Goal: Task Accomplishment & Management: Complete application form

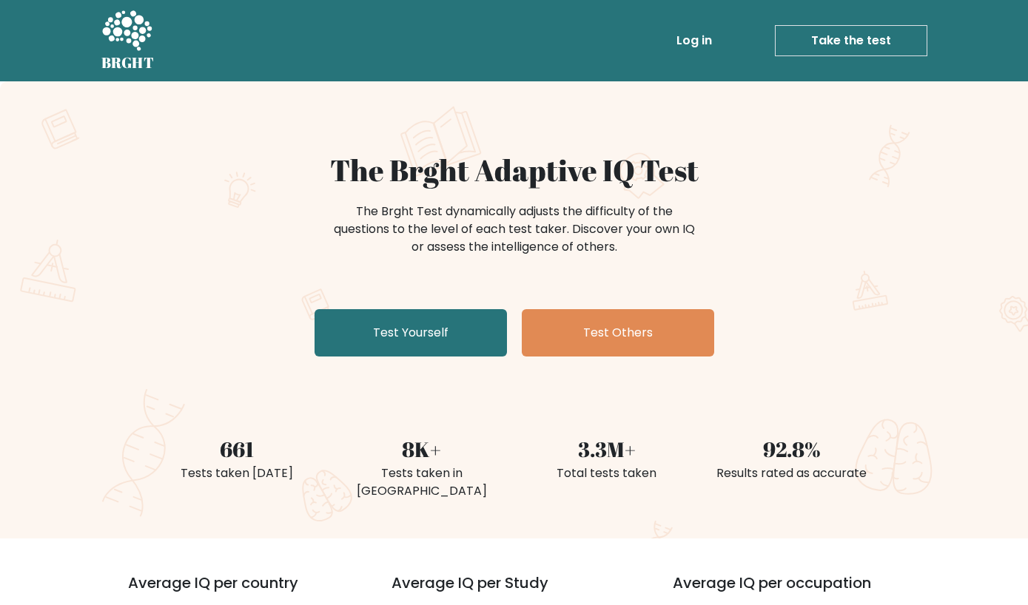
click at [417, 350] on link "Test Yourself" at bounding box center [410, 332] width 192 height 47
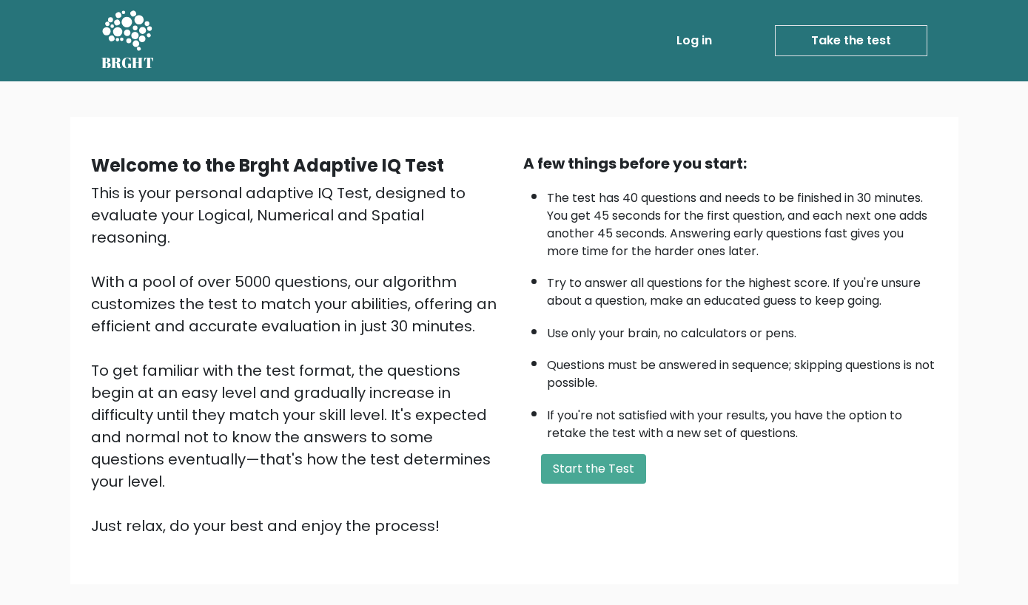
click at [604, 484] on button "Start the Test" at bounding box center [593, 469] width 105 height 30
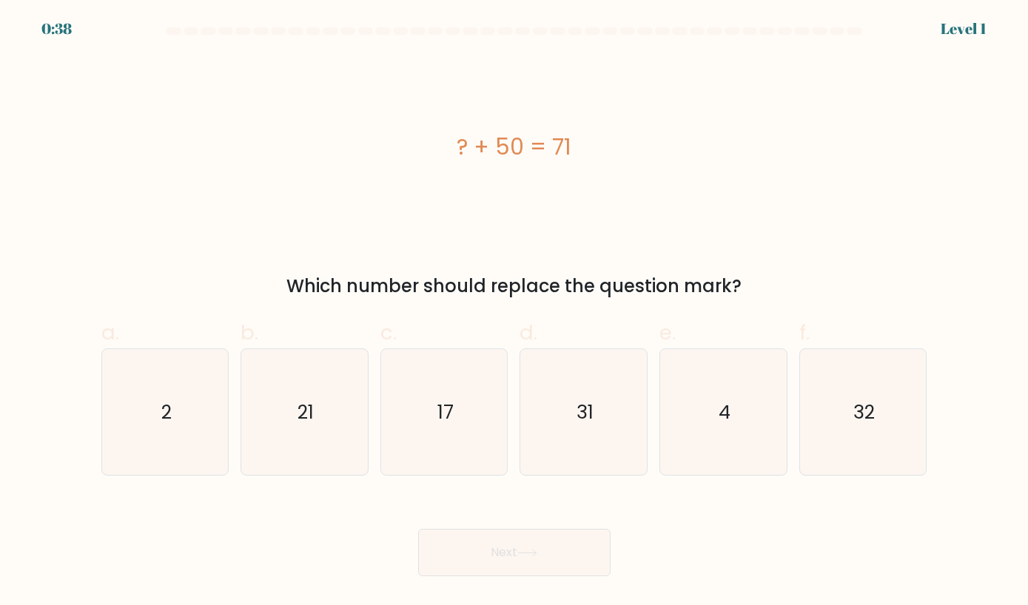
click at [326, 425] on icon "21" at bounding box center [304, 412] width 126 height 126
click at [514, 312] on input "b. 21" at bounding box center [514, 308] width 1 height 10
radio input "true"
click at [591, 576] on button "Next" at bounding box center [514, 552] width 192 height 47
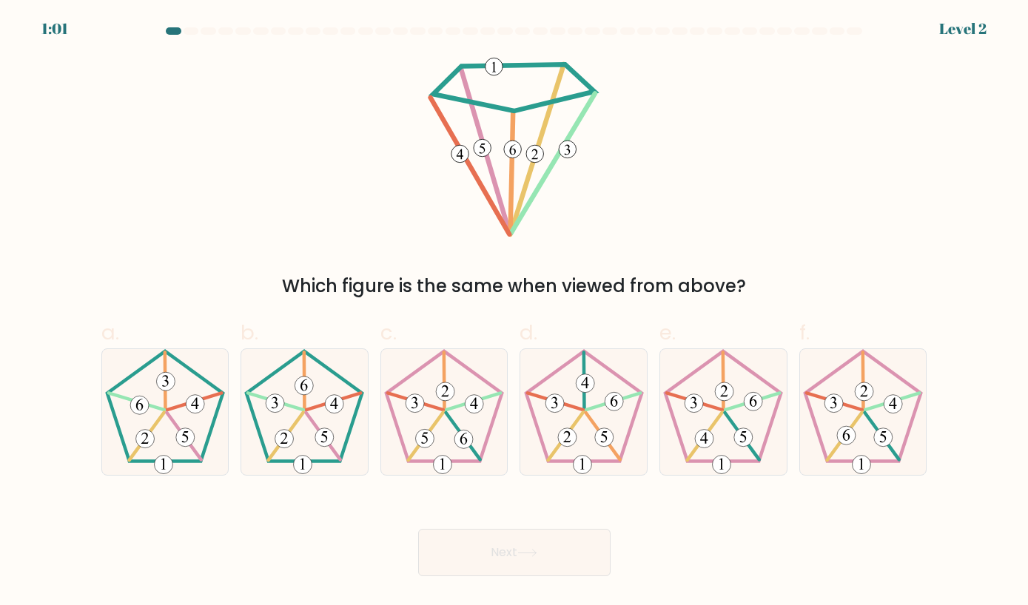
click at [319, 431] on icon at bounding box center [304, 412] width 126 height 126
click at [514, 312] on input "b." at bounding box center [514, 308] width 1 height 10
radio input "true"
click at [549, 565] on button "Next" at bounding box center [514, 552] width 192 height 47
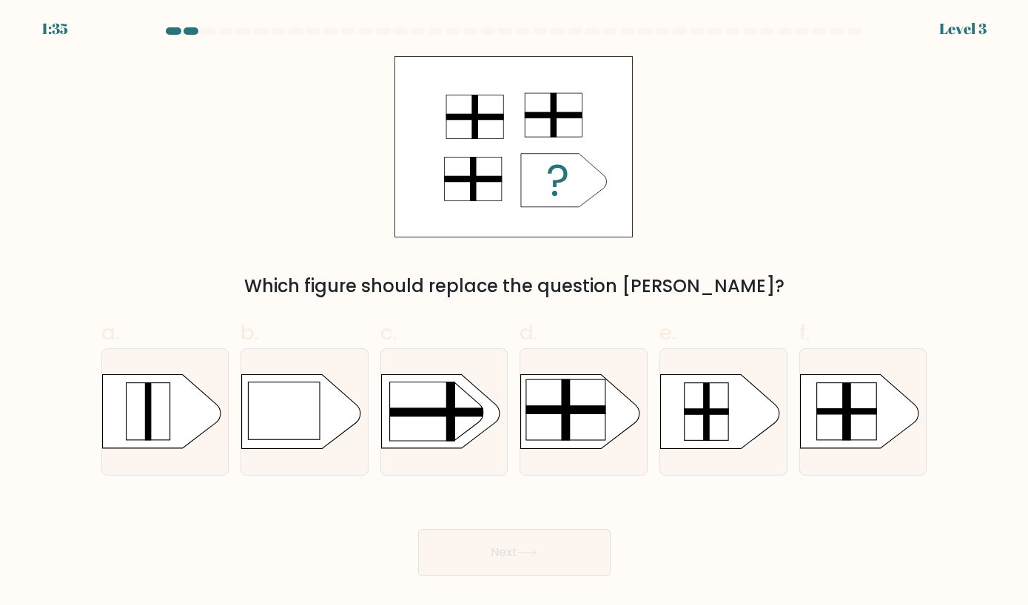
click at [567, 414] on rect at bounding box center [566, 410] width 80 height 9
click at [515, 312] on input "d." at bounding box center [514, 308] width 1 height 10
radio input "true"
click at [554, 571] on button "Next" at bounding box center [514, 552] width 192 height 47
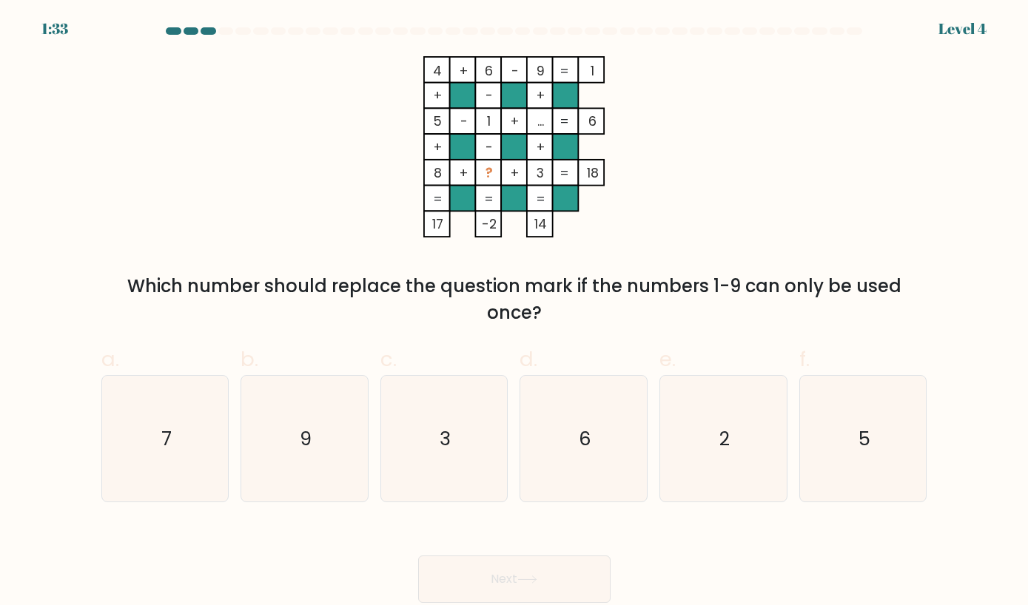
click at [191, 427] on icon "7" at bounding box center [165, 439] width 126 height 126
click at [514, 312] on input "a. 7" at bounding box center [514, 308] width 1 height 10
radio input "true"
click at [541, 592] on button "Next" at bounding box center [514, 579] width 192 height 47
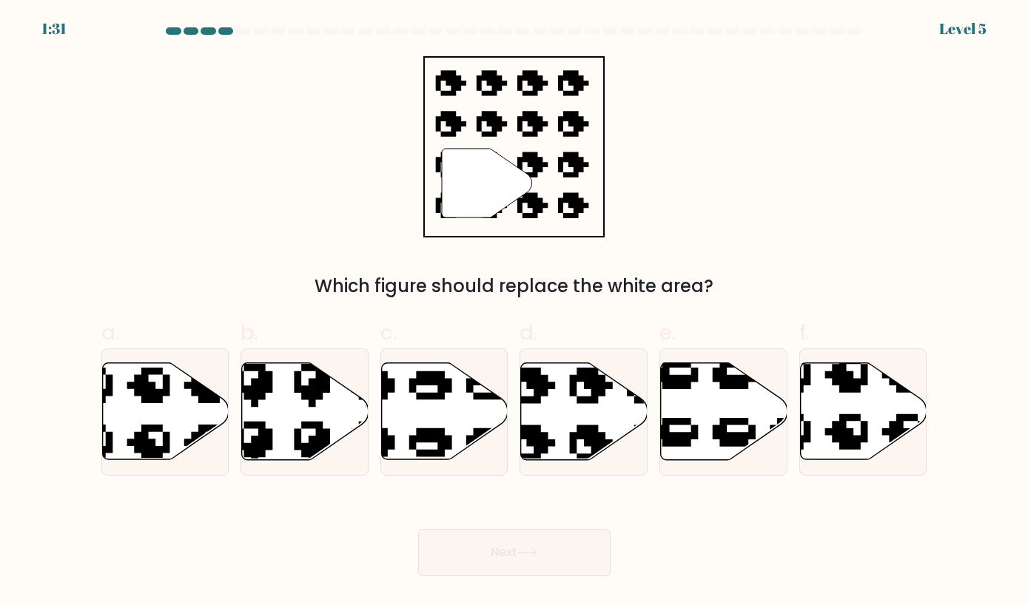
click at [582, 576] on button "Next" at bounding box center [514, 552] width 192 height 47
click at [719, 421] on icon at bounding box center [724, 411] width 127 height 97
click at [515, 312] on input "e." at bounding box center [514, 308] width 1 height 10
radio input "true"
click at [556, 567] on button "Next" at bounding box center [514, 552] width 192 height 47
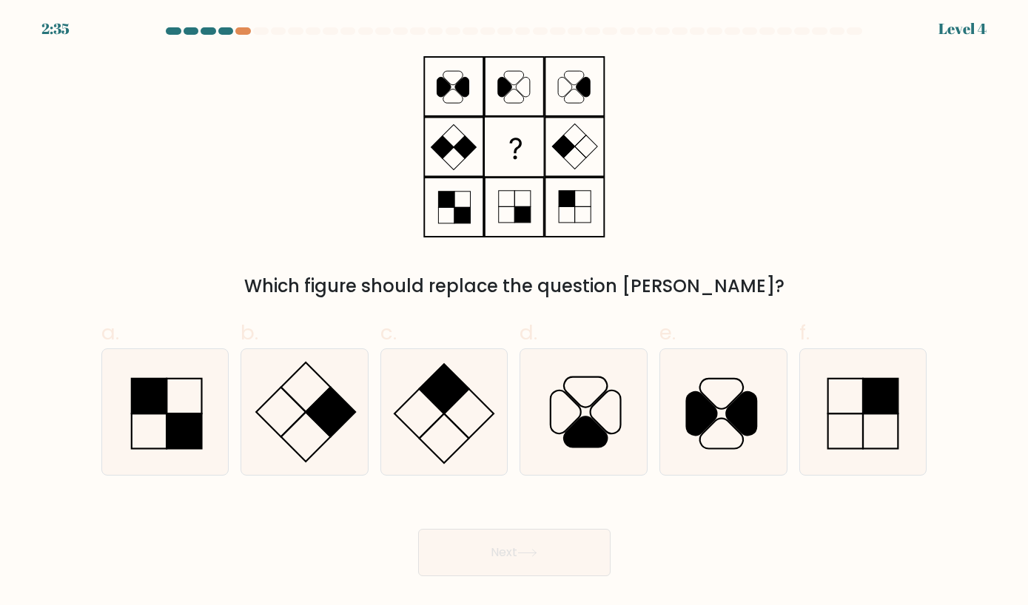
click at [319, 455] on icon at bounding box center [304, 412] width 126 height 126
click at [514, 312] on input "b." at bounding box center [514, 308] width 1 height 10
radio input "true"
click at [524, 557] on icon at bounding box center [527, 553] width 20 height 8
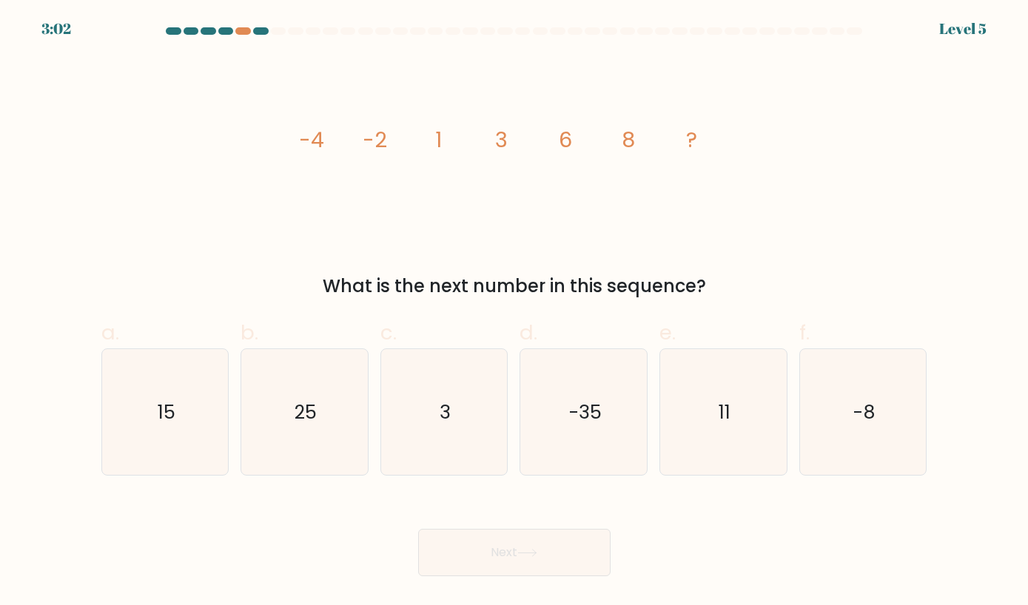
click at [787, 425] on div "11" at bounding box center [723, 412] width 128 height 127
click at [515, 312] on input "e. 11" at bounding box center [514, 308] width 1 height 10
radio input "true"
click at [561, 576] on button "Next" at bounding box center [514, 552] width 192 height 47
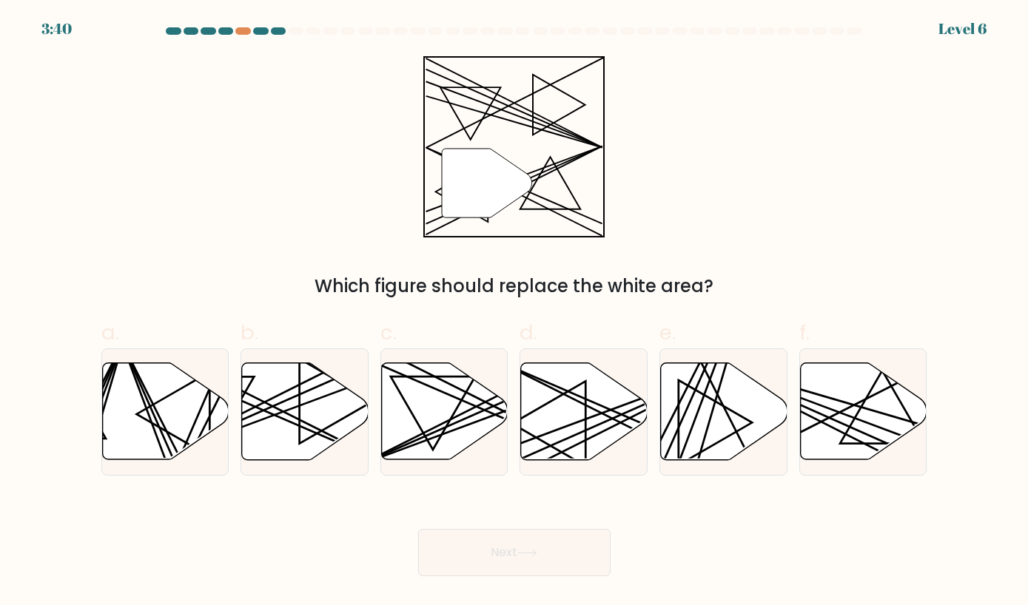
click at [247, 27] on div at bounding box center [242, 30] width 15 height 7
click at [243, 31] on div at bounding box center [242, 30] width 15 height 7
click at [582, 441] on icon at bounding box center [584, 411] width 127 height 97
click at [515, 312] on input "d." at bounding box center [514, 308] width 1 height 10
radio input "true"
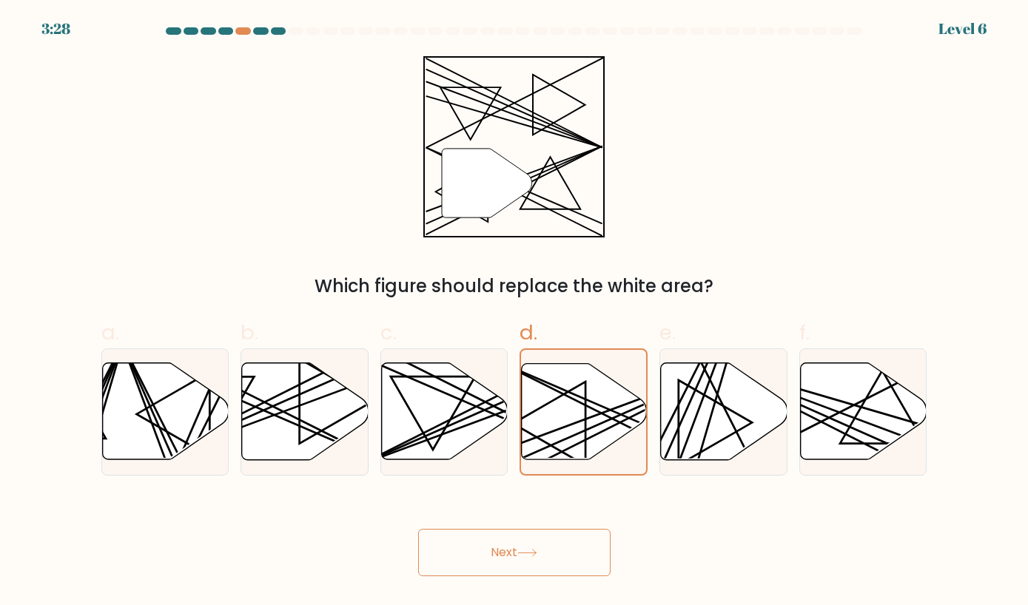
click at [465, 563] on button "Next" at bounding box center [514, 552] width 192 height 47
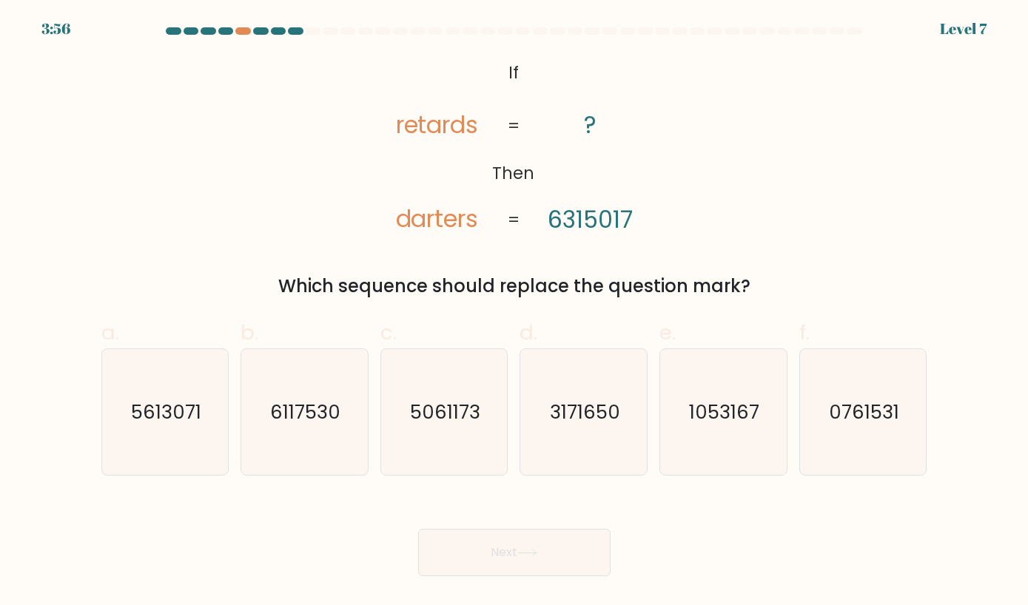
click at [758, 453] on icon "1053167" at bounding box center [723, 412] width 126 height 126
click at [515, 312] on input "e. 1053167" at bounding box center [514, 308] width 1 height 10
radio input "true"
click at [551, 576] on button "Next" at bounding box center [514, 552] width 192 height 47
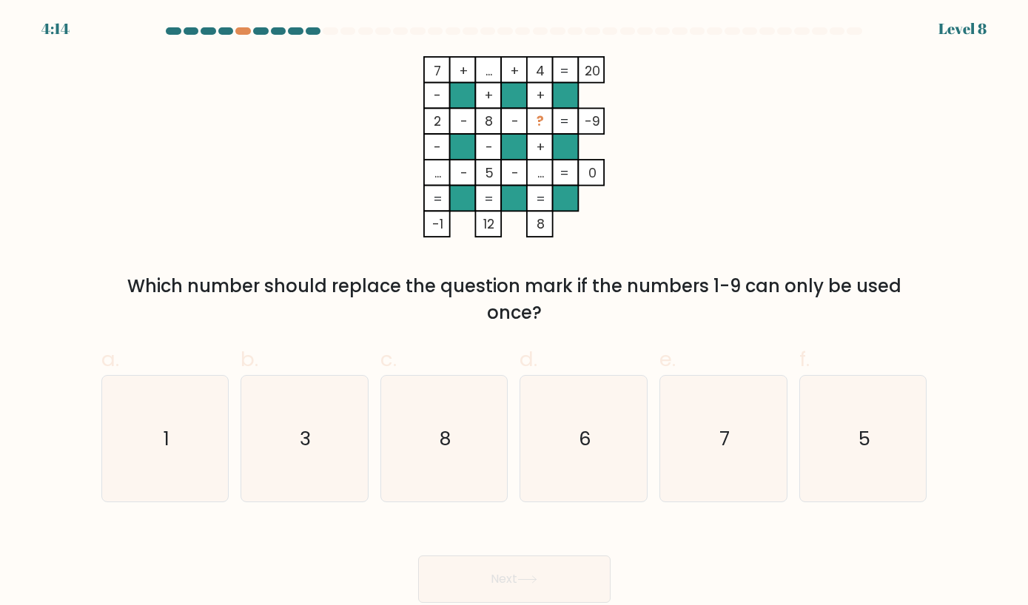
click at [341, 451] on icon "3" at bounding box center [304, 439] width 126 height 126
click at [514, 312] on input "b. 3" at bounding box center [514, 308] width 1 height 10
radio input "true"
click at [536, 593] on button "Next" at bounding box center [514, 579] width 192 height 47
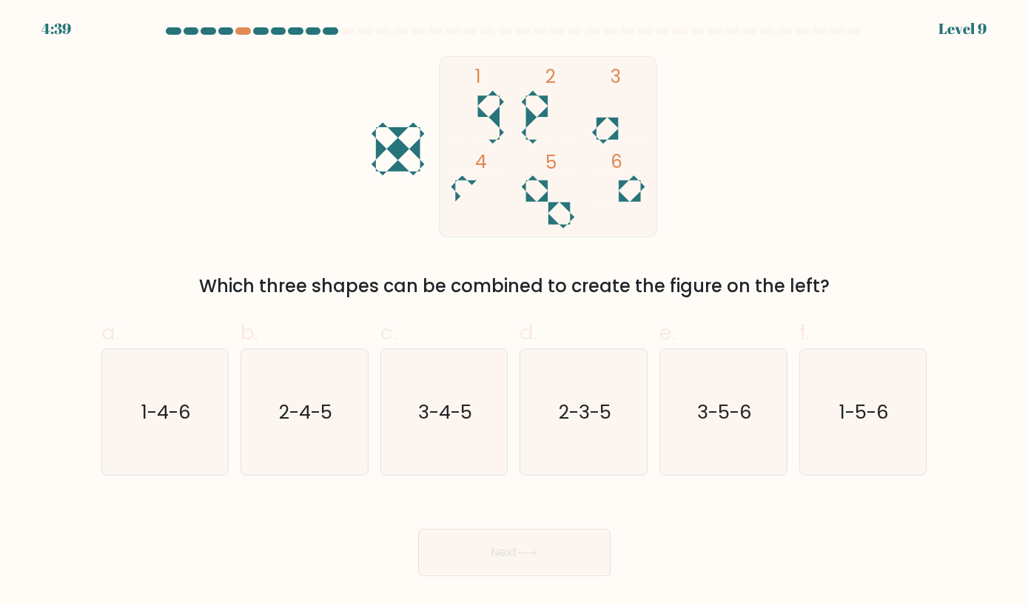
click at [739, 425] on text "3-5-6" at bounding box center [724, 411] width 55 height 27
click at [515, 312] on input "e. 3-5-6" at bounding box center [514, 308] width 1 height 10
radio input "true"
click at [540, 559] on button "Next" at bounding box center [514, 552] width 192 height 47
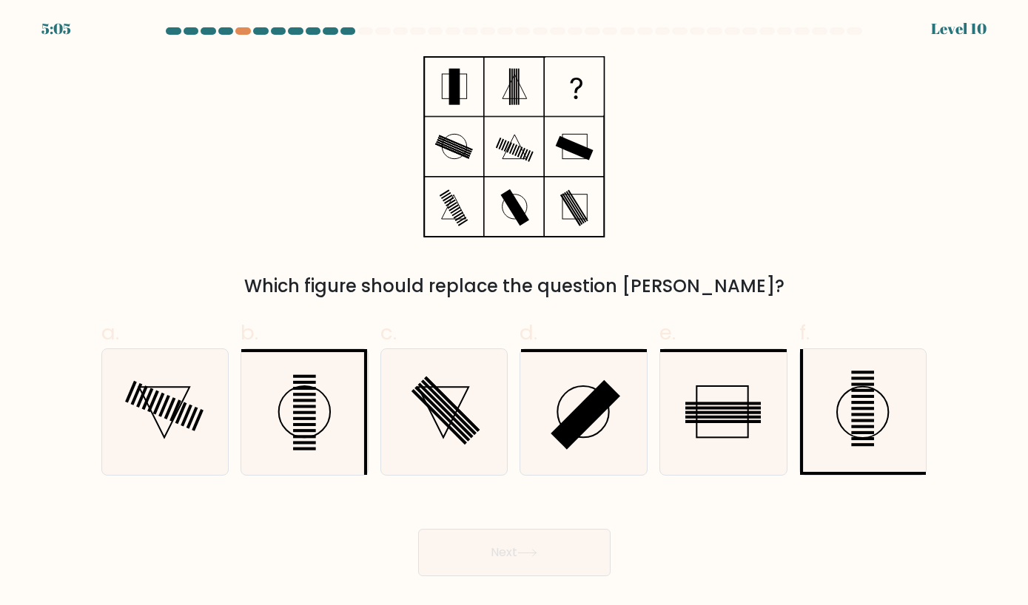
click at [853, 475] on icon at bounding box center [863, 412] width 126 height 126
click at [515, 312] on input "f." at bounding box center [514, 308] width 1 height 10
radio input "true"
click at [554, 576] on button "Next" at bounding box center [514, 552] width 192 height 47
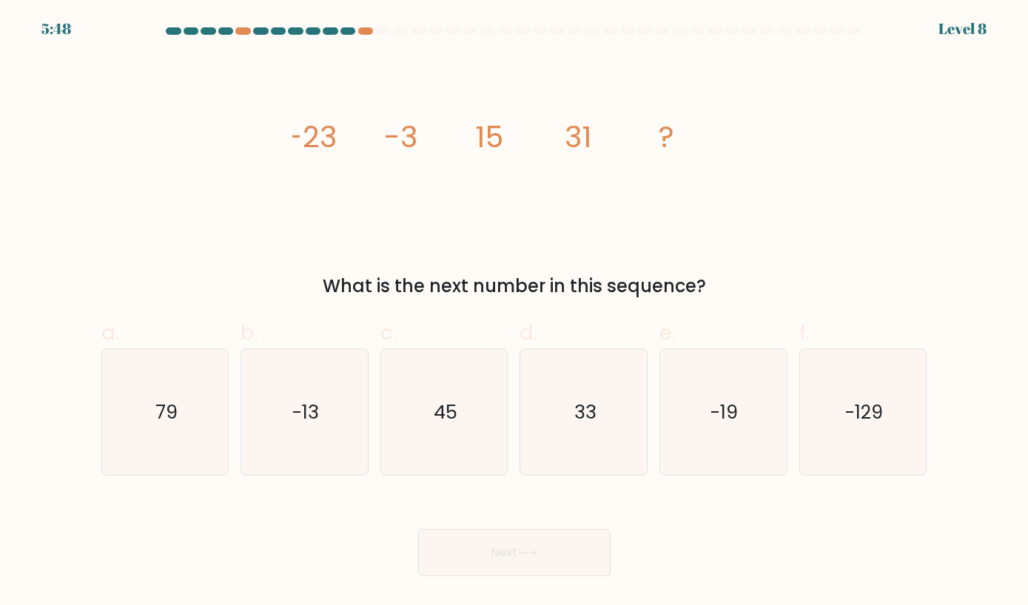
click at [550, 567] on button "Next" at bounding box center [514, 552] width 192 height 47
click at [456, 406] on icon "45" at bounding box center [444, 412] width 126 height 126
click at [514, 312] on input "c. 45" at bounding box center [514, 308] width 1 height 10
radio input "true"
click at [509, 562] on button "Next" at bounding box center [514, 552] width 192 height 47
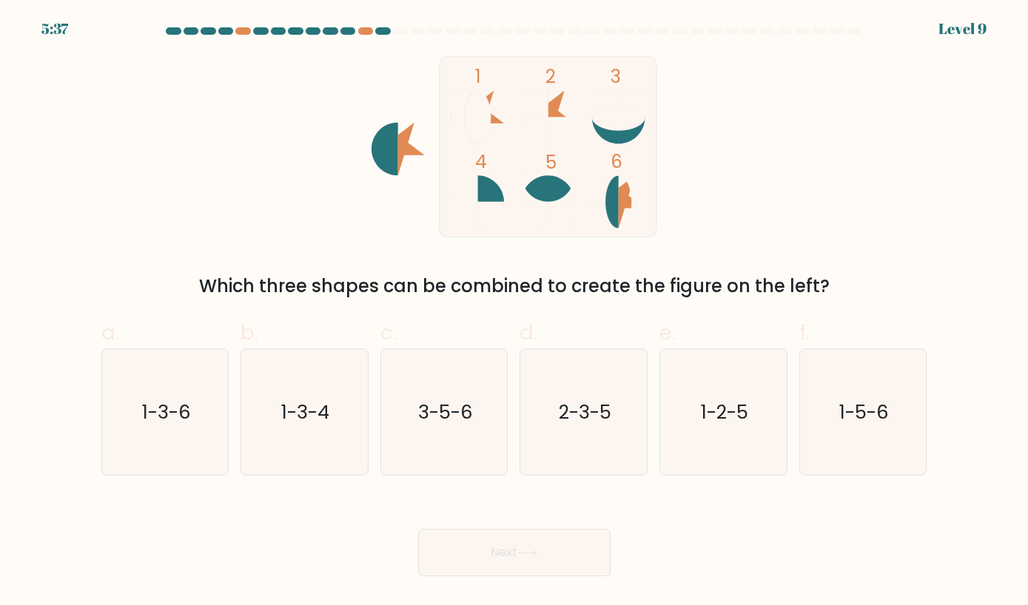
click at [510, 576] on button "Next" at bounding box center [514, 552] width 192 height 47
click at [237, 226] on div "1 2 3 4 5 6 Which three shapes can be combined to create the figure on the left?" at bounding box center [514, 177] width 844 height 243
click at [151, 425] on text "1-3-6" at bounding box center [166, 411] width 49 height 27
click at [514, 312] on input "a. 1-3-6" at bounding box center [514, 308] width 1 height 10
radio input "true"
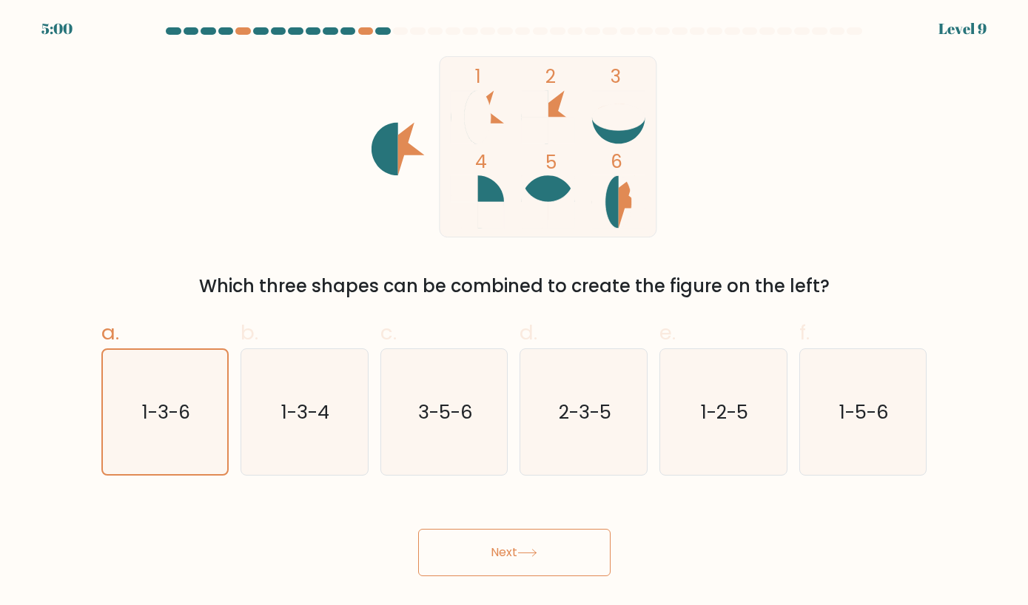
click at [528, 556] on button "Next" at bounding box center [514, 552] width 192 height 47
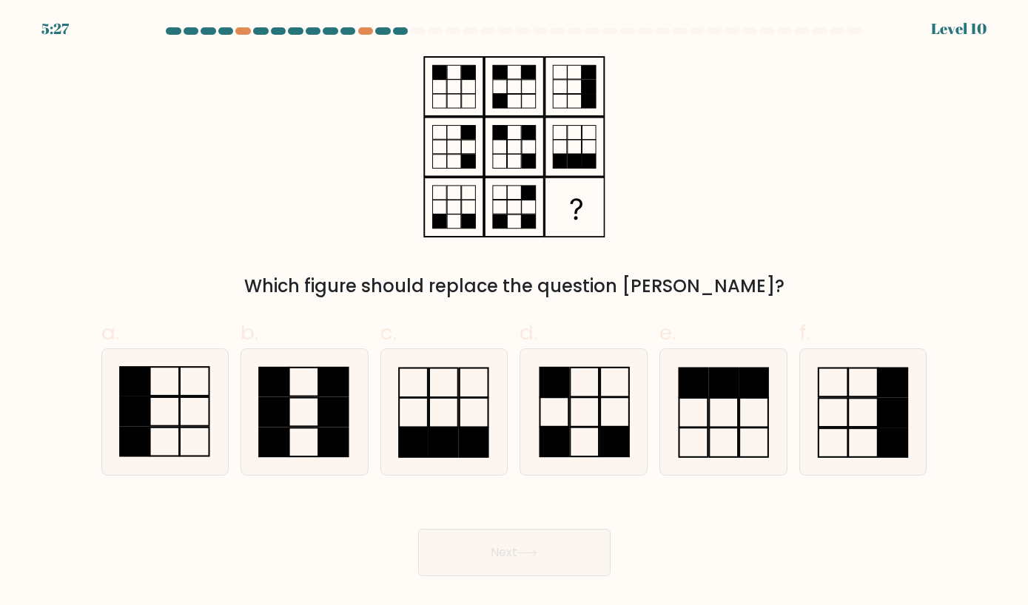
click at [153, 454] on icon at bounding box center [165, 412] width 126 height 126
click at [514, 312] on input "a." at bounding box center [514, 308] width 1 height 10
radio input "true"
click at [515, 571] on button "Next" at bounding box center [514, 552] width 192 height 47
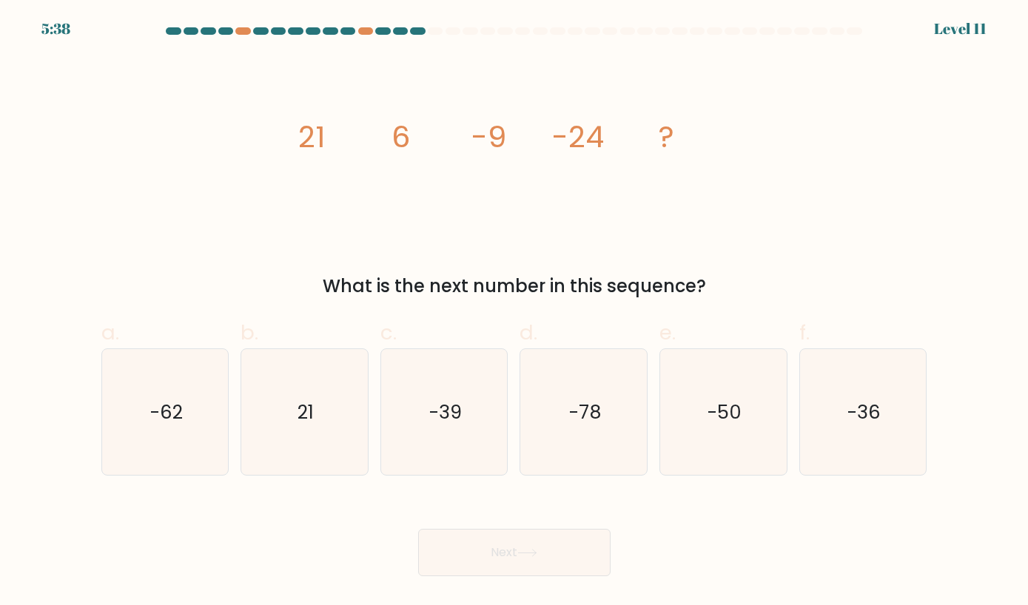
click at [479, 427] on icon "-39" at bounding box center [444, 412] width 126 height 126
click at [514, 312] on input "c. -39" at bounding box center [514, 308] width 1 height 10
radio input "true"
click at [496, 576] on button "Next" at bounding box center [514, 552] width 192 height 47
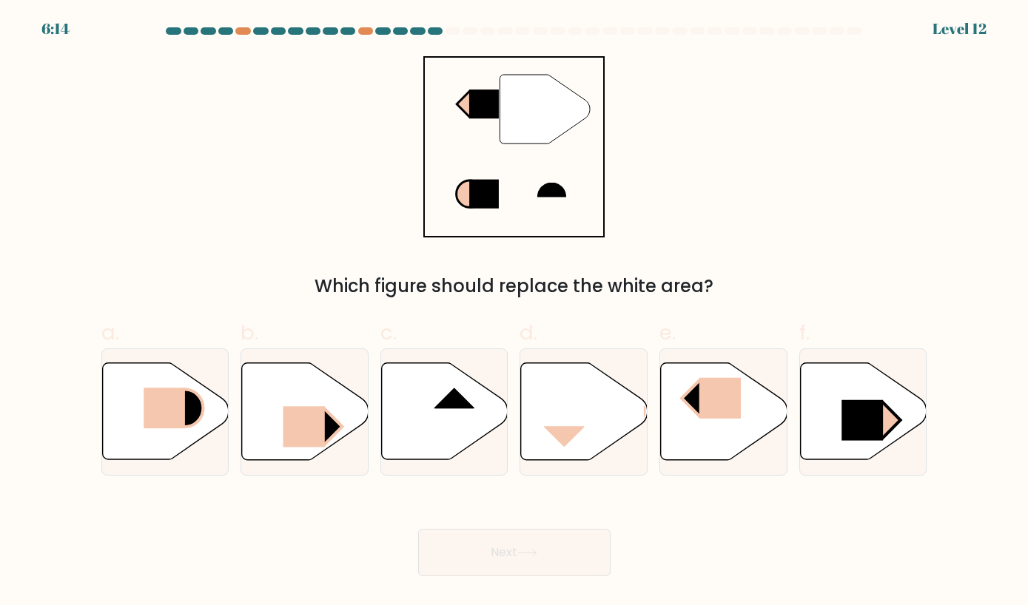
click at [446, 451] on icon at bounding box center [445, 411] width 127 height 97
click at [514, 312] on input "c." at bounding box center [514, 308] width 1 height 10
radio input "true"
click at [504, 559] on button "Next" at bounding box center [514, 552] width 192 height 47
